Goal: Navigation & Orientation: Find specific page/section

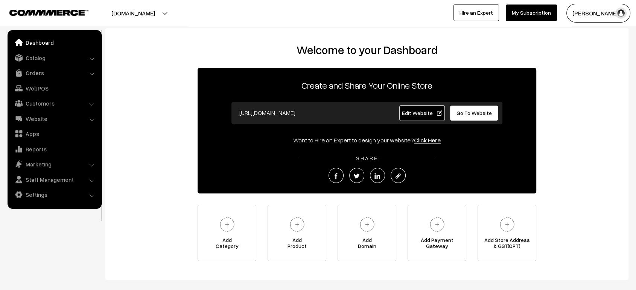
click at [426, 112] on span "Edit Website" at bounding box center [422, 113] width 40 height 6
click at [32, 72] on link "Orders" at bounding box center [54, 73] width 90 height 14
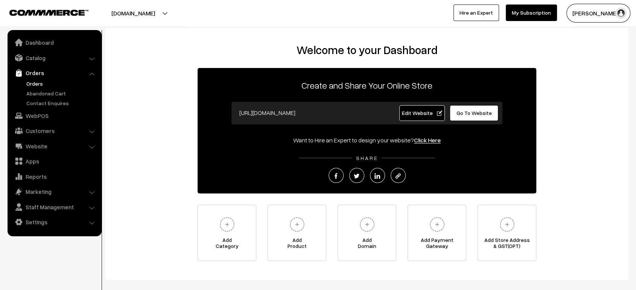
click at [35, 84] on link "Orders" at bounding box center [61, 84] width 74 height 8
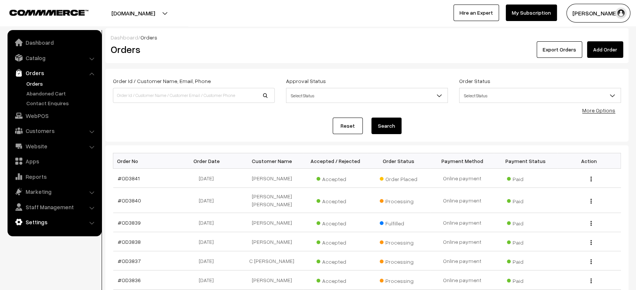
click at [55, 225] on link "Settings" at bounding box center [54, 223] width 90 height 14
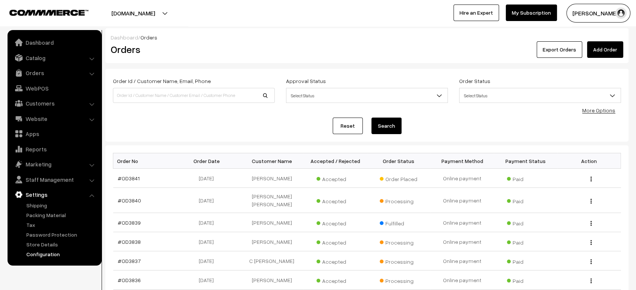
click at [46, 256] on link "Configuration" at bounding box center [61, 255] width 74 height 8
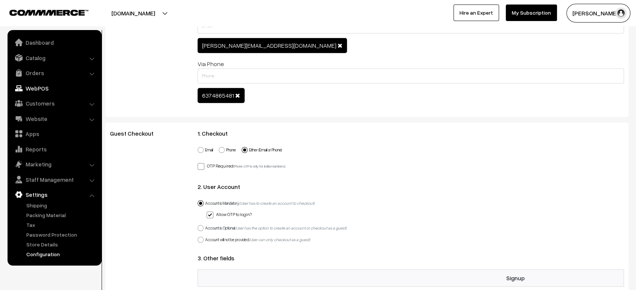
scroll to position [315, 0]
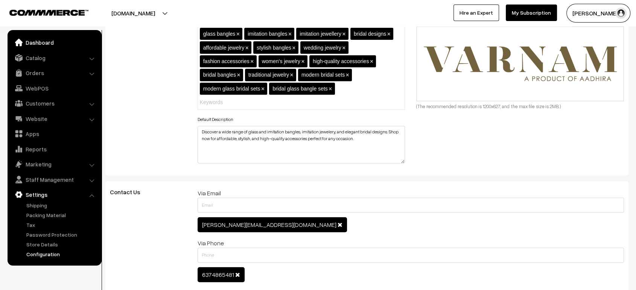
click at [36, 40] on link "Dashboard" at bounding box center [54, 43] width 90 height 14
